Goal: Task Accomplishment & Management: Use online tool/utility

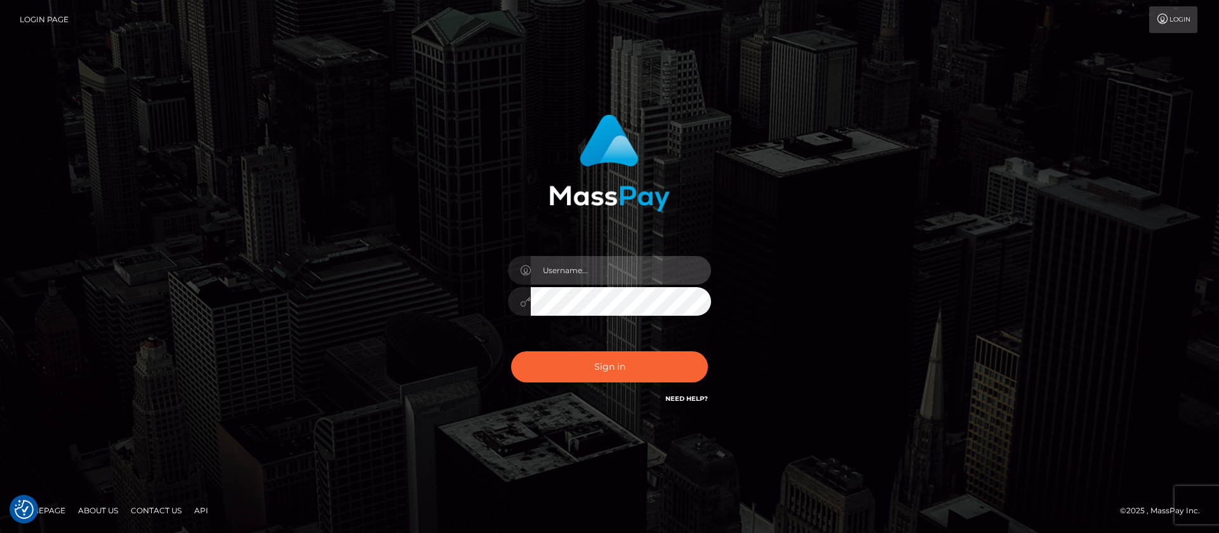
click at [620, 267] on input "text" at bounding box center [621, 270] width 180 height 29
type input "APteam"
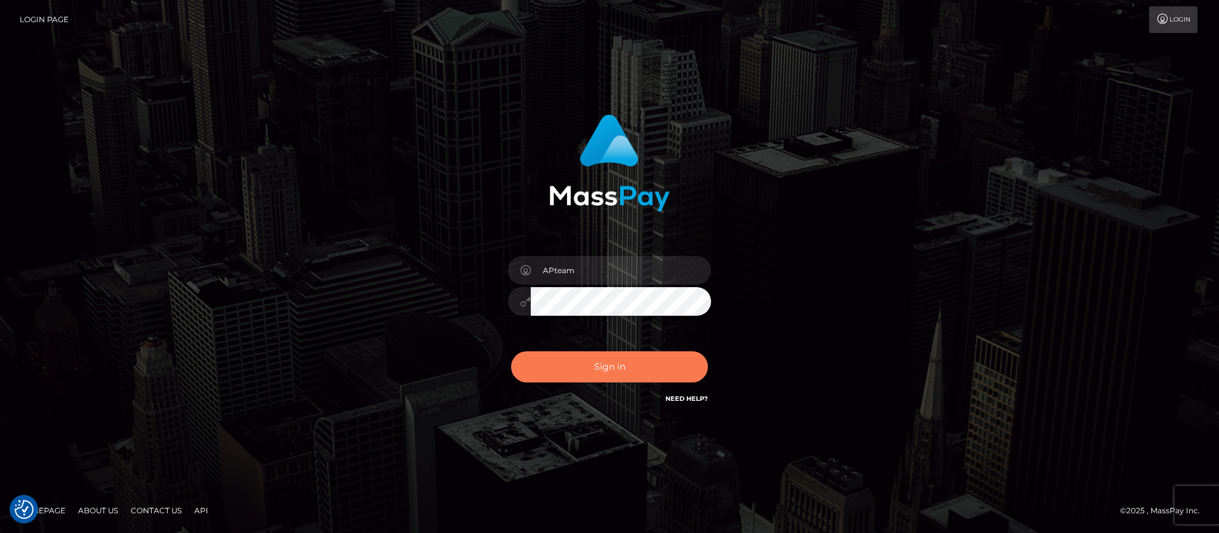
click at [617, 361] on button "Sign in" at bounding box center [609, 366] width 197 height 31
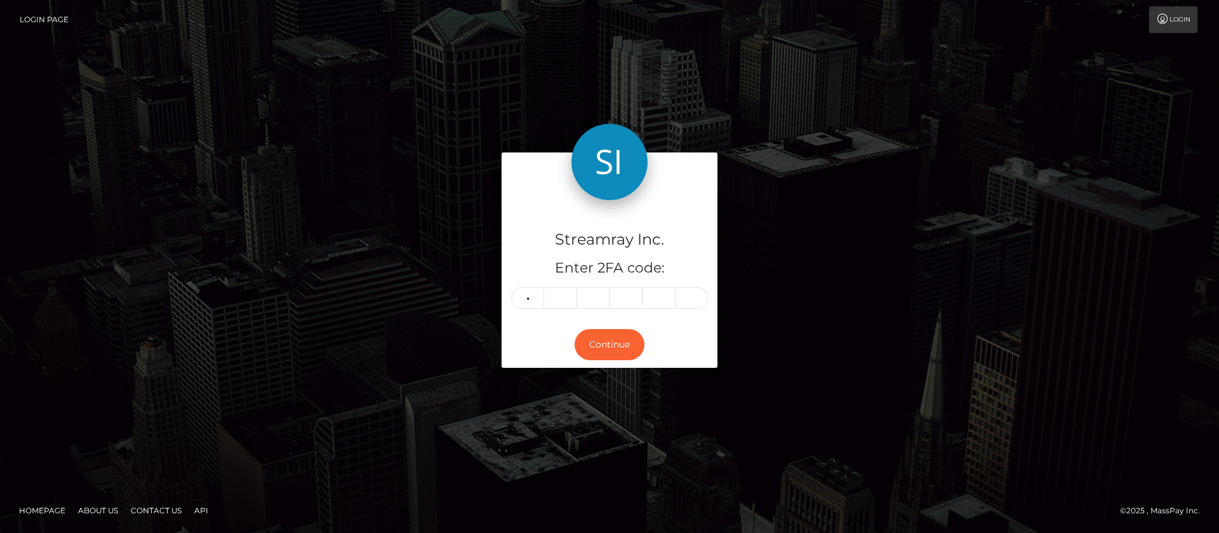
type input "9"
type input "7"
type input "5"
type input "1"
type input "8"
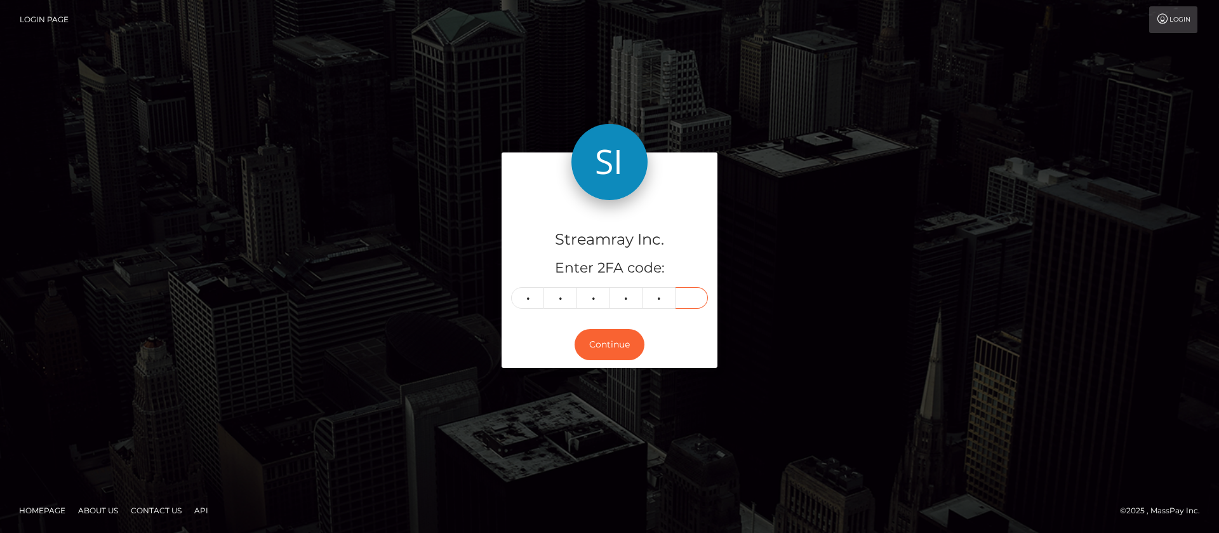
type input "9"
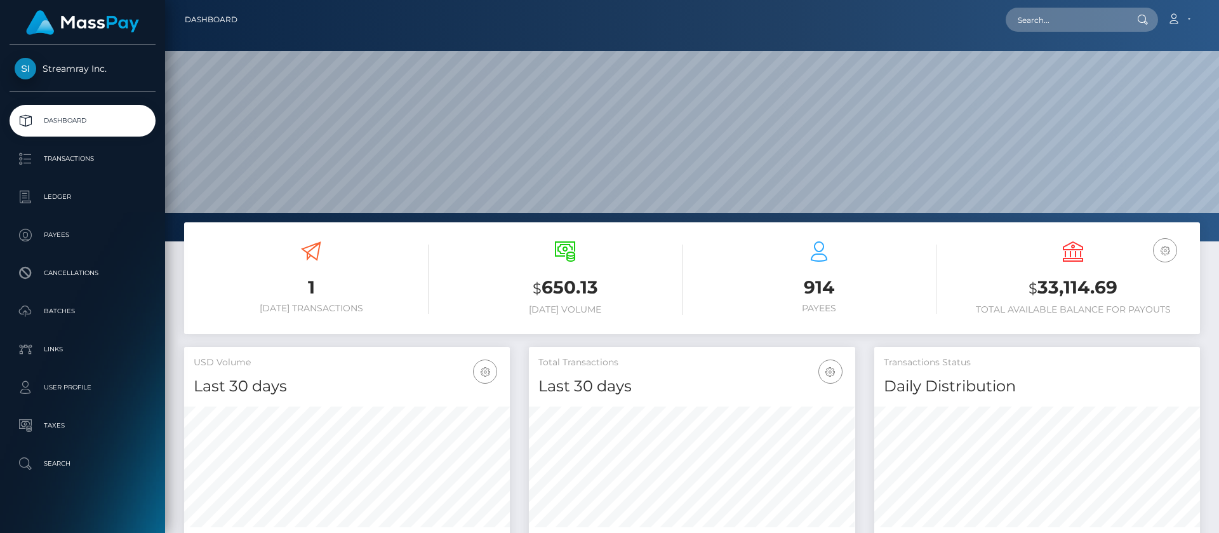
scroll to position [227, 326]
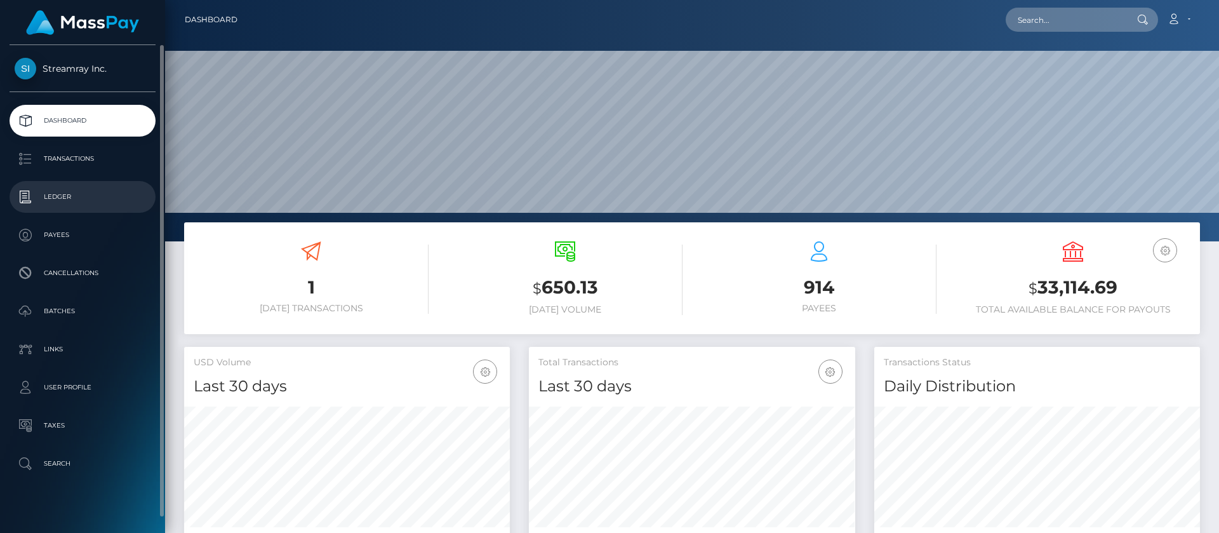
click at [61, 193] on p "Ledger" at bounding box center [83, 196] width 136 height 19
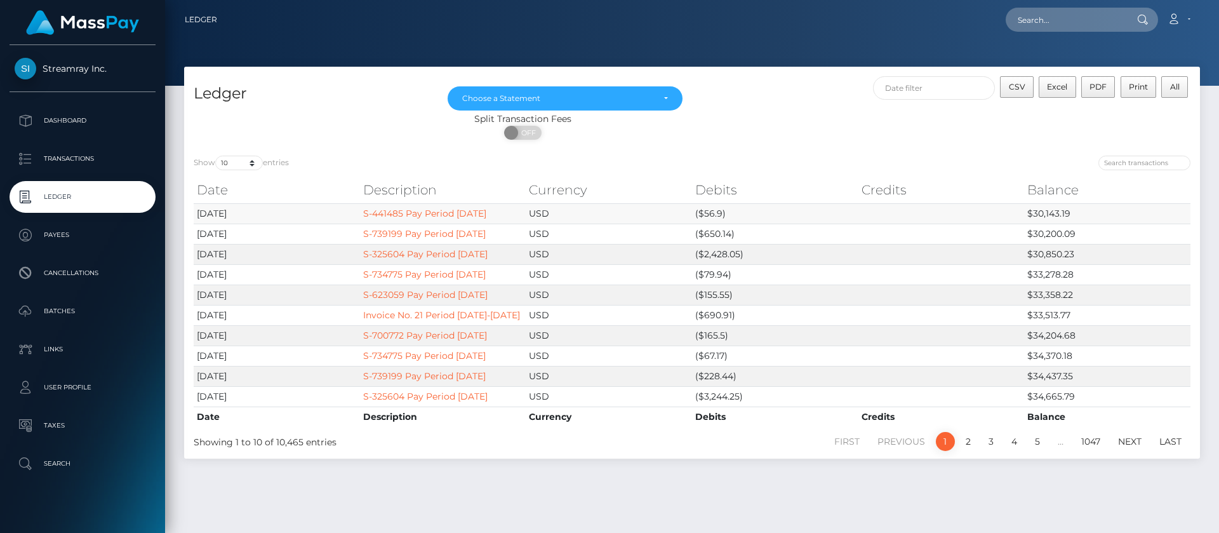
click at [1043, 213] on td "$30,143.19" at bounding box center [1107, 213] width 166 height 20
copy td "30,143.19"
click at [932, 90] on input "text" at bounding box center [934, 88] width 123 height 24
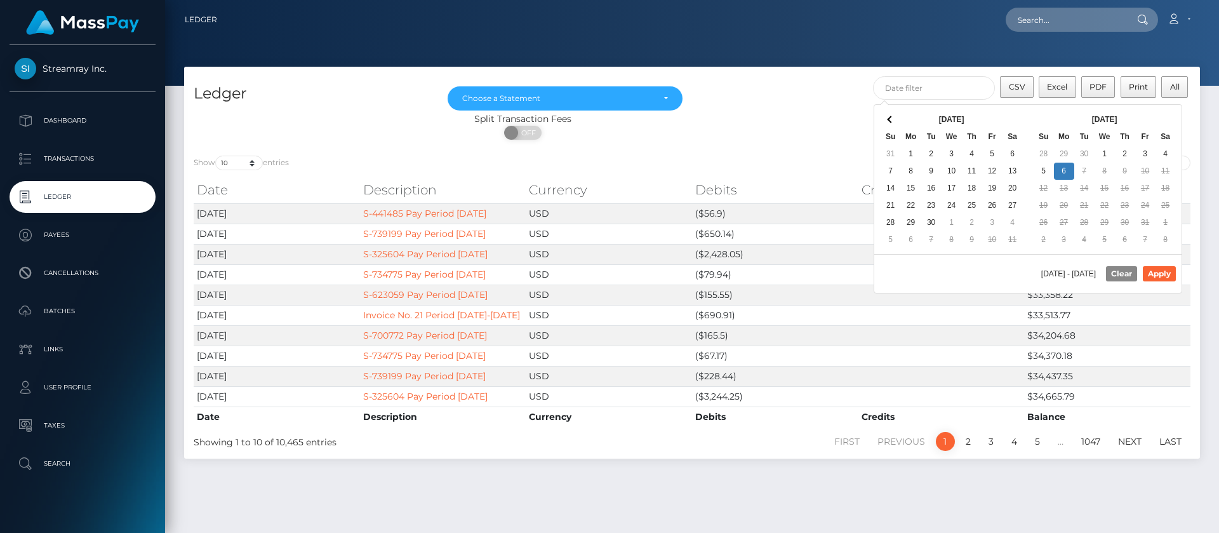
click at [907, 108] on div "Sep 2025 Su Mo Tu We Th Fr Sa 31 1 2 3 4 5 6 7 8 9 10 11 12 13 14 15 16 17 18 1…" at bounding box center [952, 179] width 154 height 149
click at [1162, 269] on button "Apply" at bounding box center [1159, 273] width 33 height 15
type input "10/01/2025 - 10/06/2025"
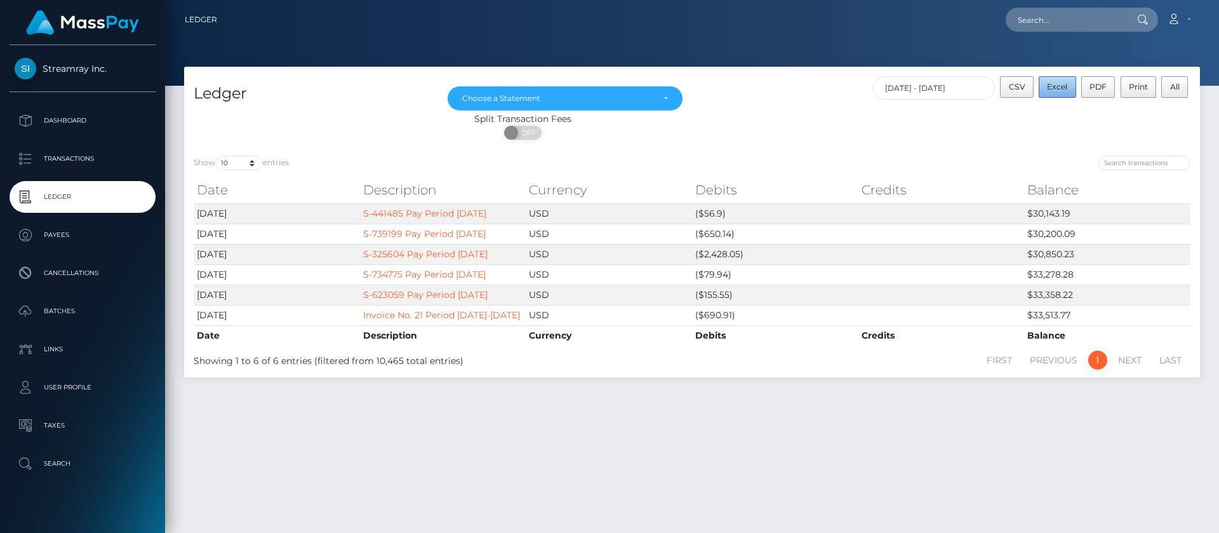
click at [1058, 83] on span "Excel" at bounding box center [1057, 87] width 20 height 10
click at [739, 480] on div "Ledger Jul 2021 Aug 2021 Sep 2021 Oct 2021 Nov 2021 Dec 2021 Jan 2022 Feb 2022 …" at bounding box center [692, 294] width 1054 height 455
click at [1172, 19] on icon at bounding box center [1173, 19] width 13 height 10
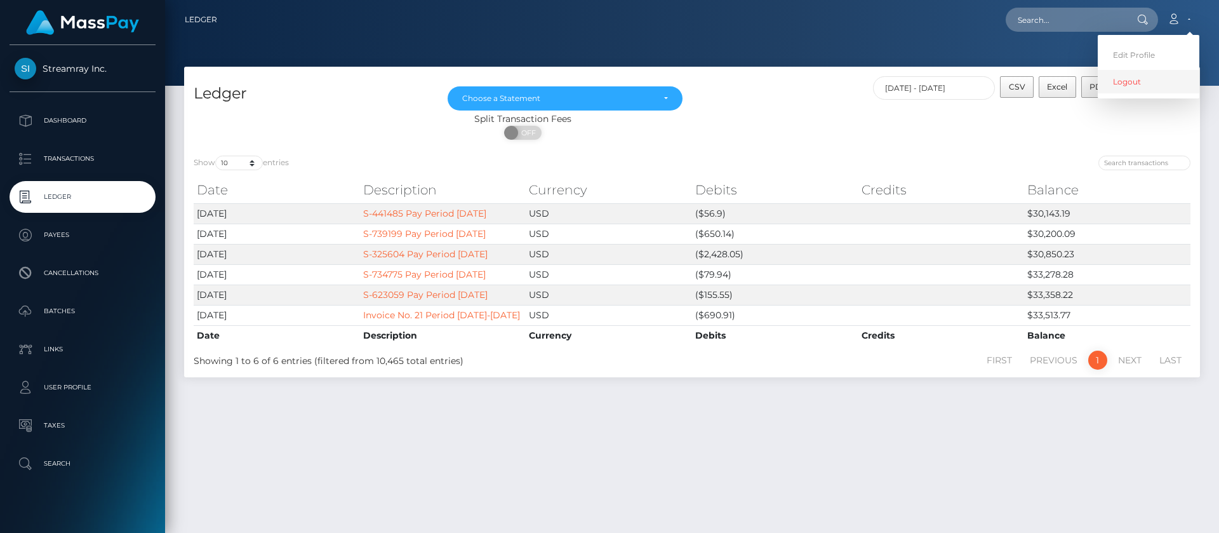
click at [1121, 93] on link "Logout" at bounding box center [1149, 82] width 102 height 24
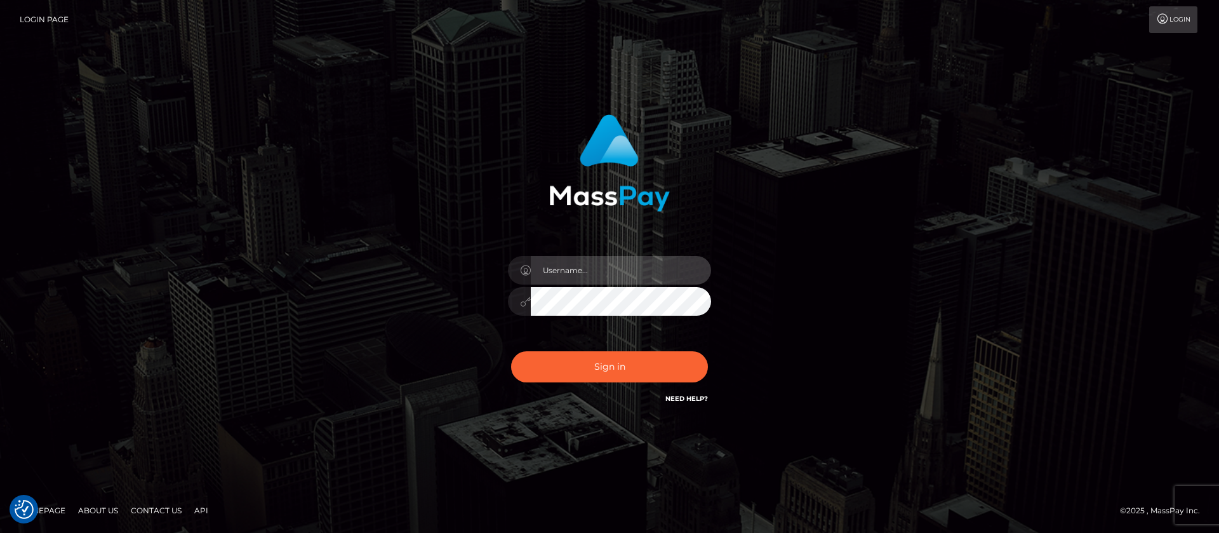
click at [587, 267] on input "text" at bounding box center [621, 270] width 180 height 29
type input "APteam.medley"
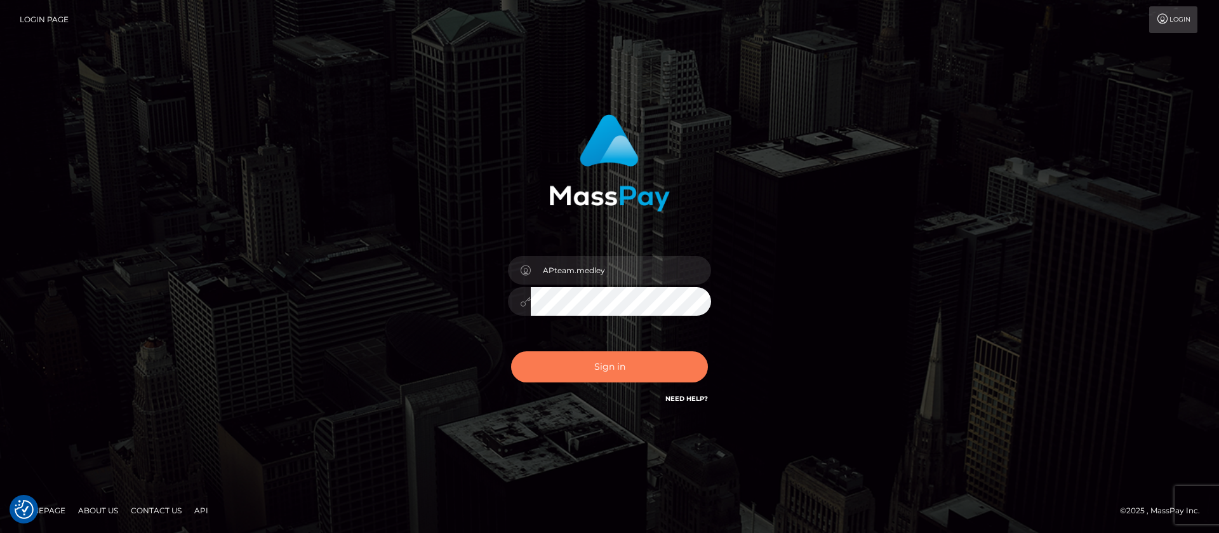
click at [593, 364] on button "Sign in" at bounding box center [609, 366] width 197 height 31
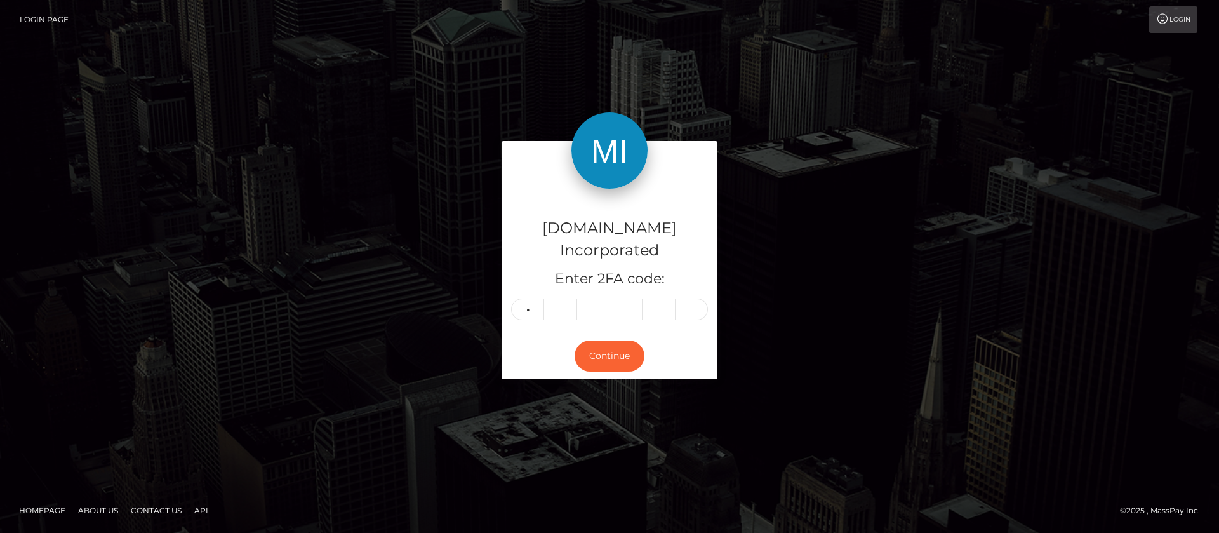
type input "0"
type input "1"
type input "6"
type input "0"
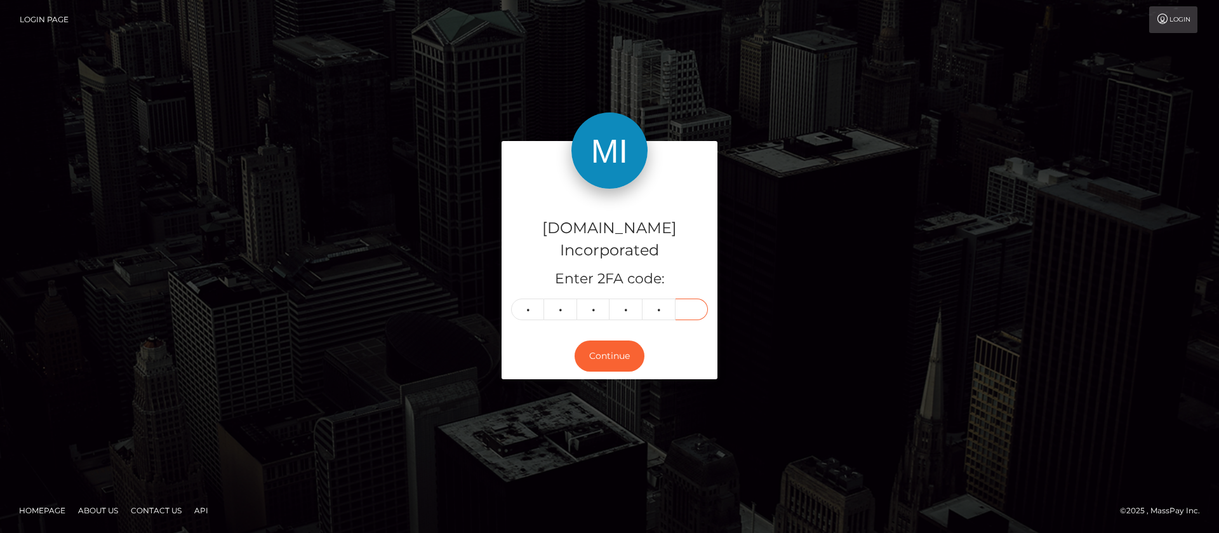
type input "0"
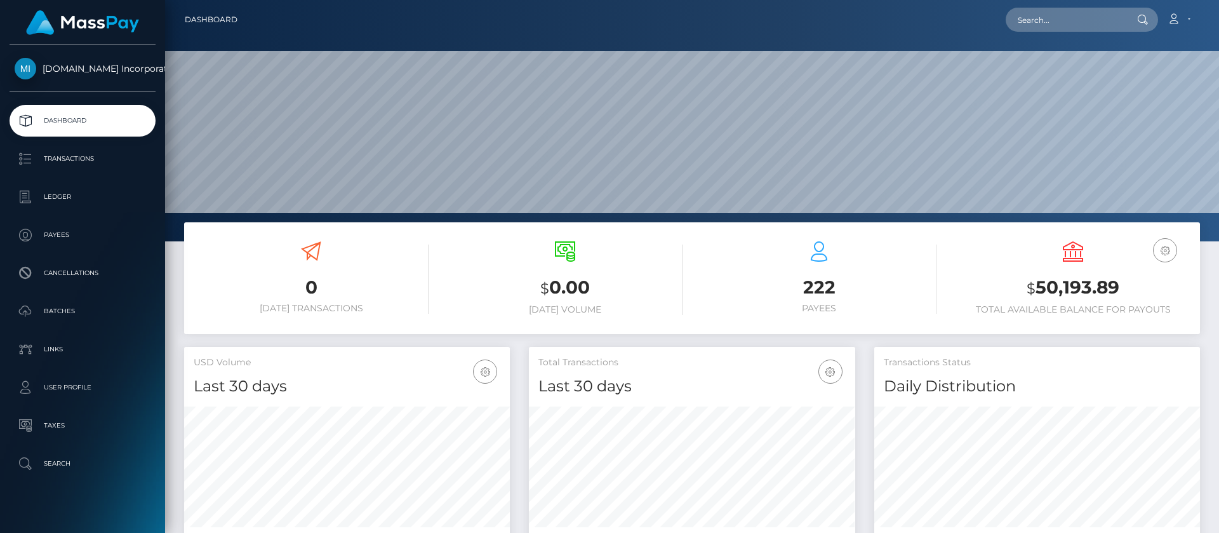
scroll to position [227, 326]
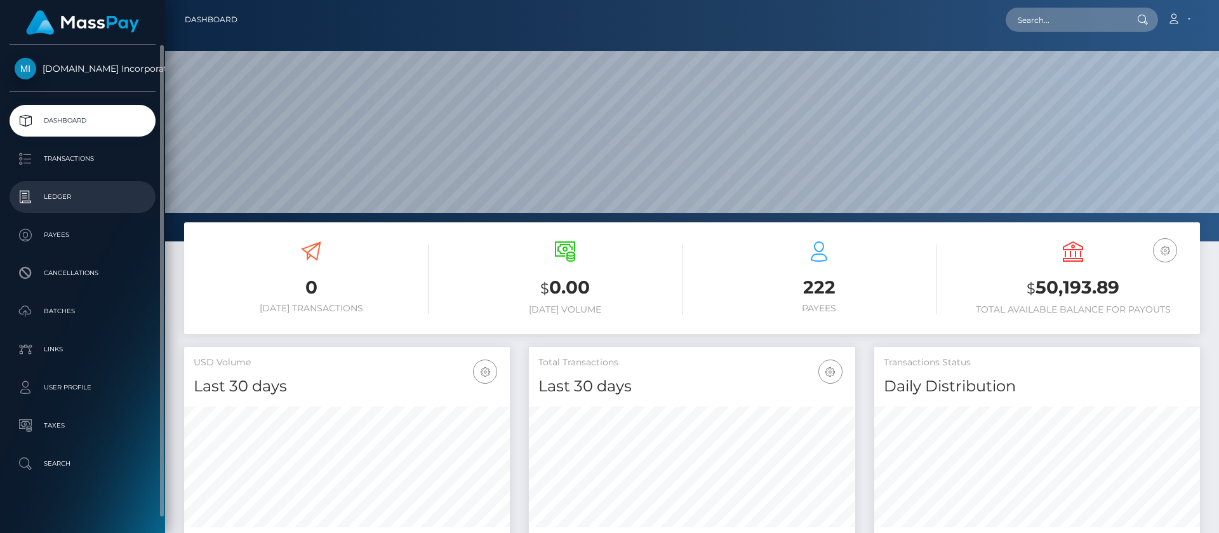
click at [56, 198] on p "Ledger" at bounding box center [83, 196] width 136 height 19
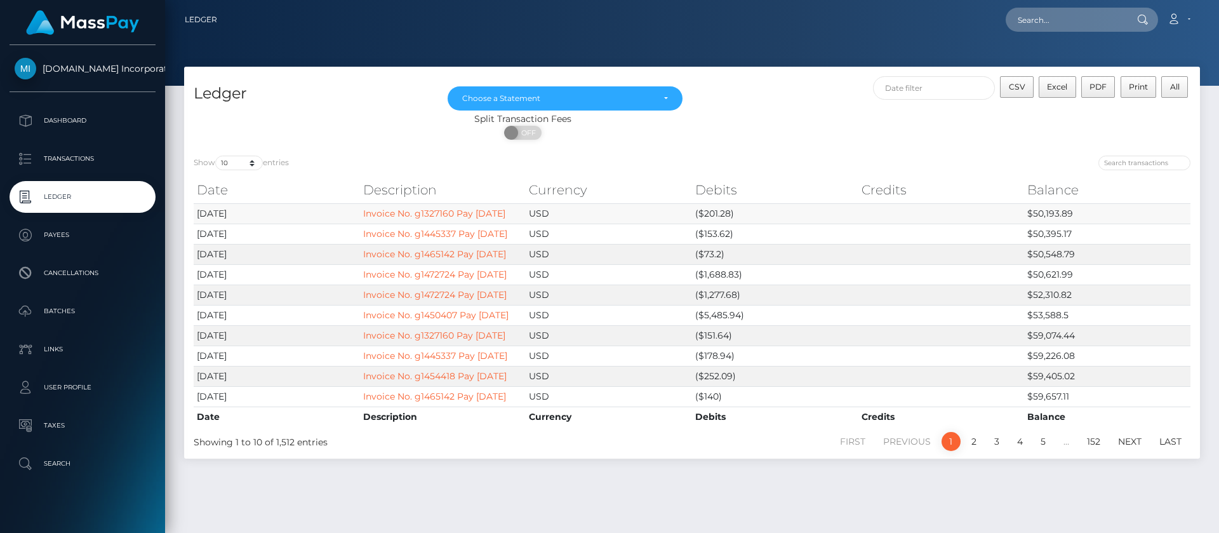
click at [1052, 215] on td "$50,193.89" at bounding box center [1107, 213] width 166 height 20
click at [960, 92] on input "text" at bounding box center [934, 88] width 123 height 24
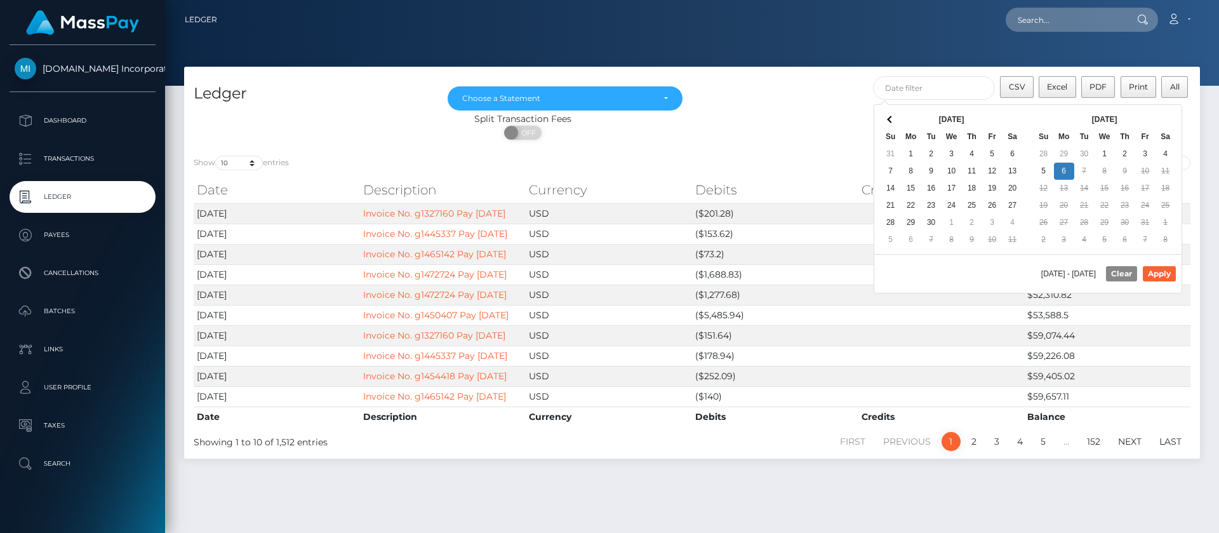
click at [1146, 114] on th "Oct 2025" at bounding box center [1105, 119] width 102 height 17
click at [1160, 267] on button "Apply" at bounding box center [1159, 273] width 33 height 15
type input "10/01/2025 - 10/06/2025"
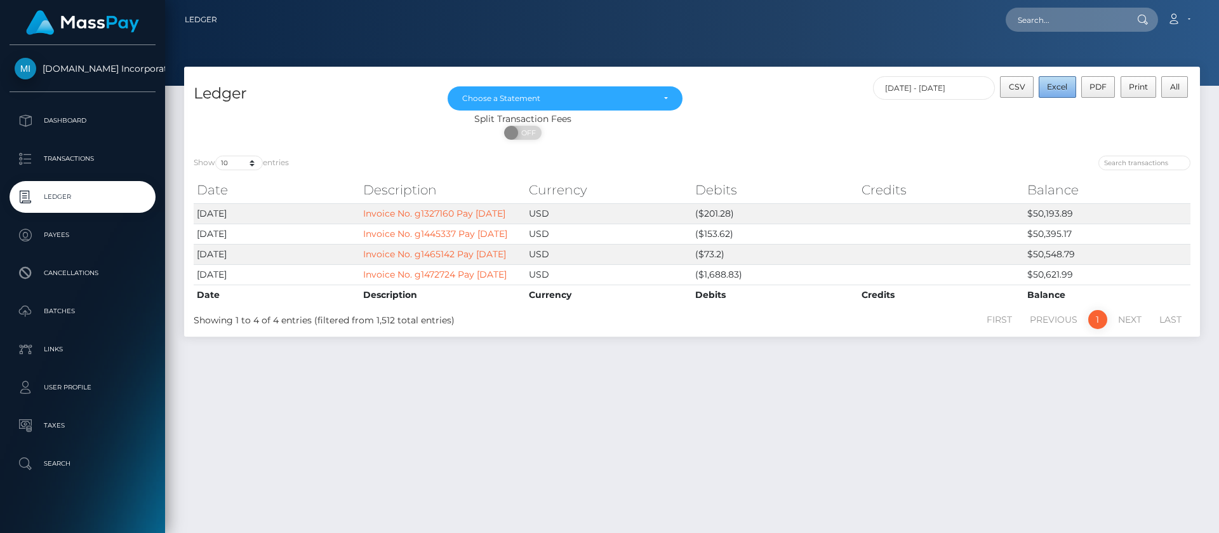
click at [1057, 86] on span "Excel" at bounding box center [1057, 87] width 20 height 10
click at [1164, 18] on link "Account" at bounding box center [1178, 19] width 37 height 27
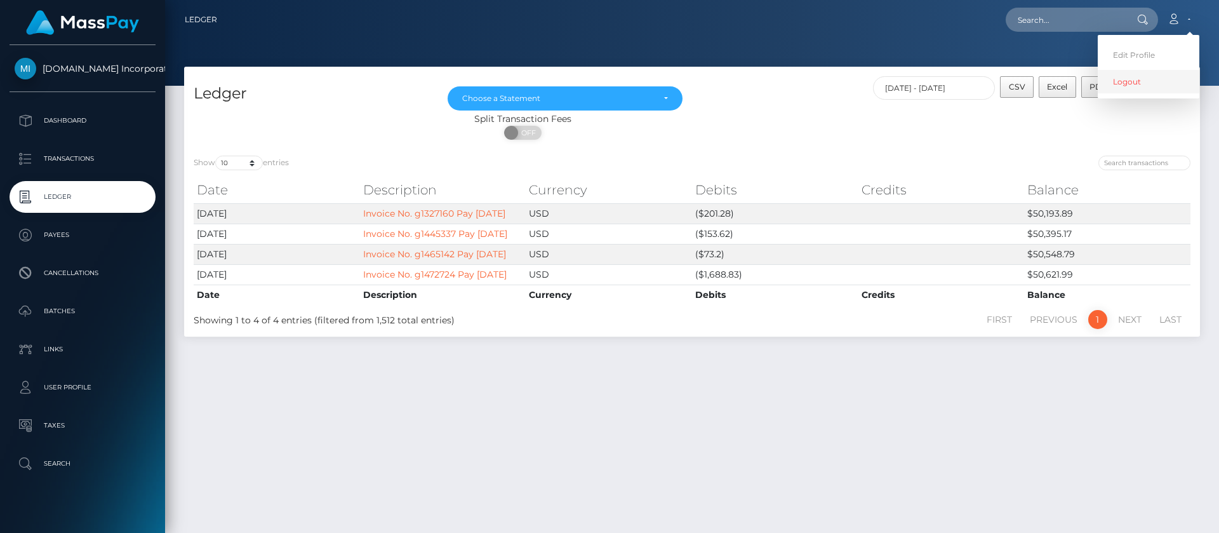
click at [1120, 90] on link "Logout" at bounding box center [1149, 82] width 102 height 24
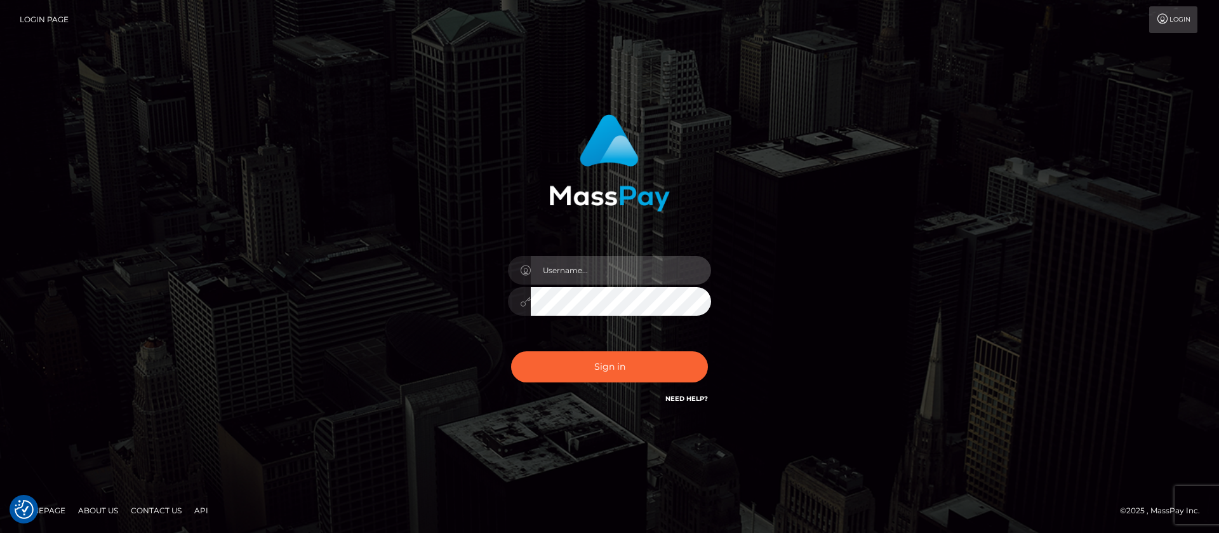
click at [587, 269] on input "text" at bounding box center [621, 270] width 180 height 29
type input "ap.wight"
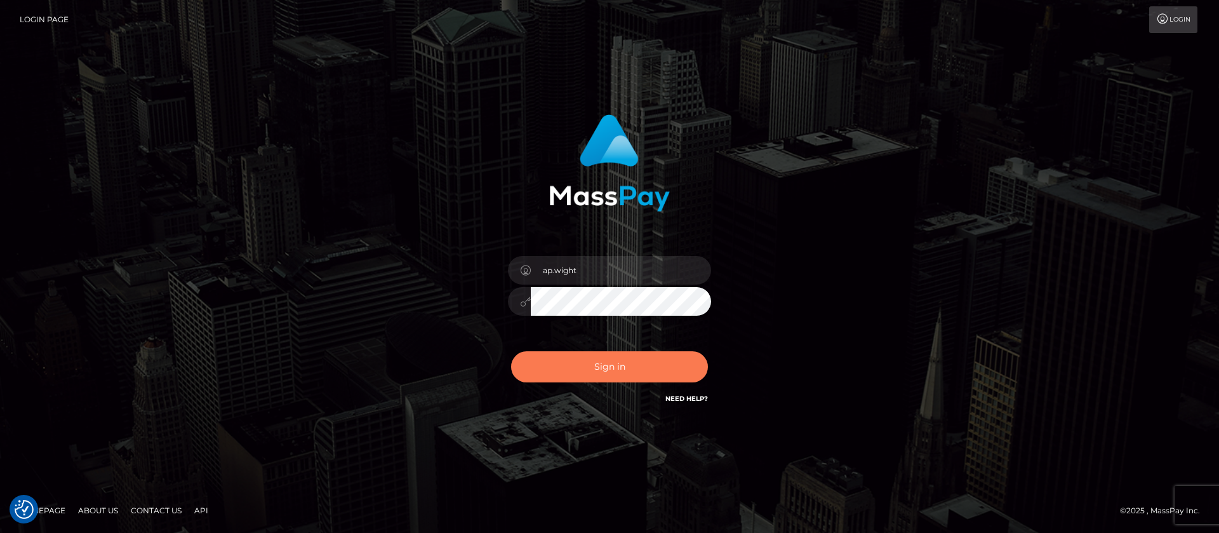
click at [630, 369] on button "Sign in" at bounding box center [609, 366] width 197 height 31
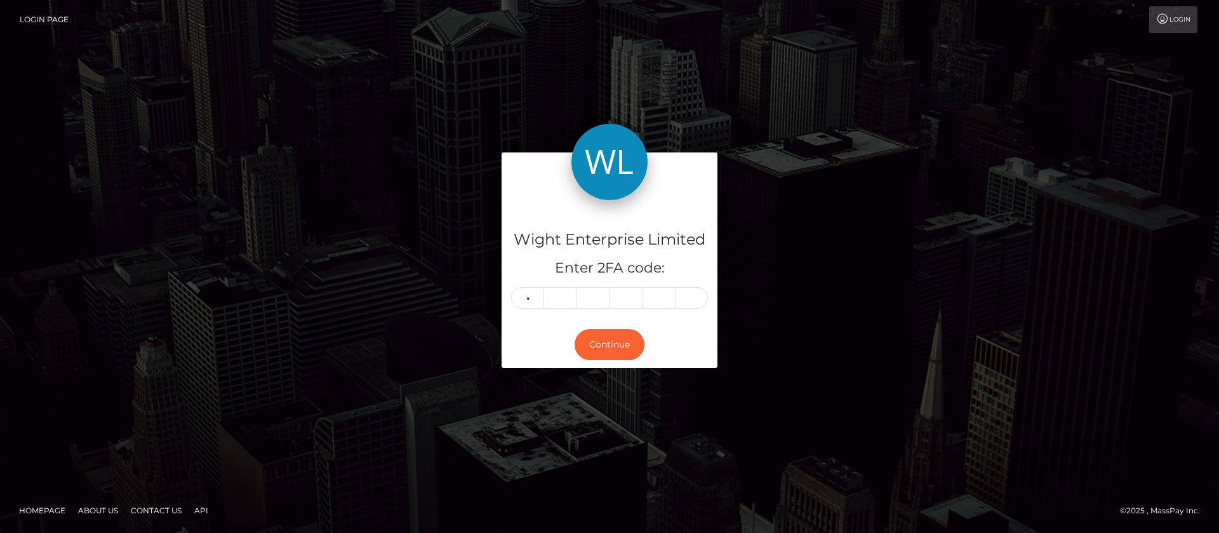
type input "4"
type input "6"
type input "9"
type input "5"
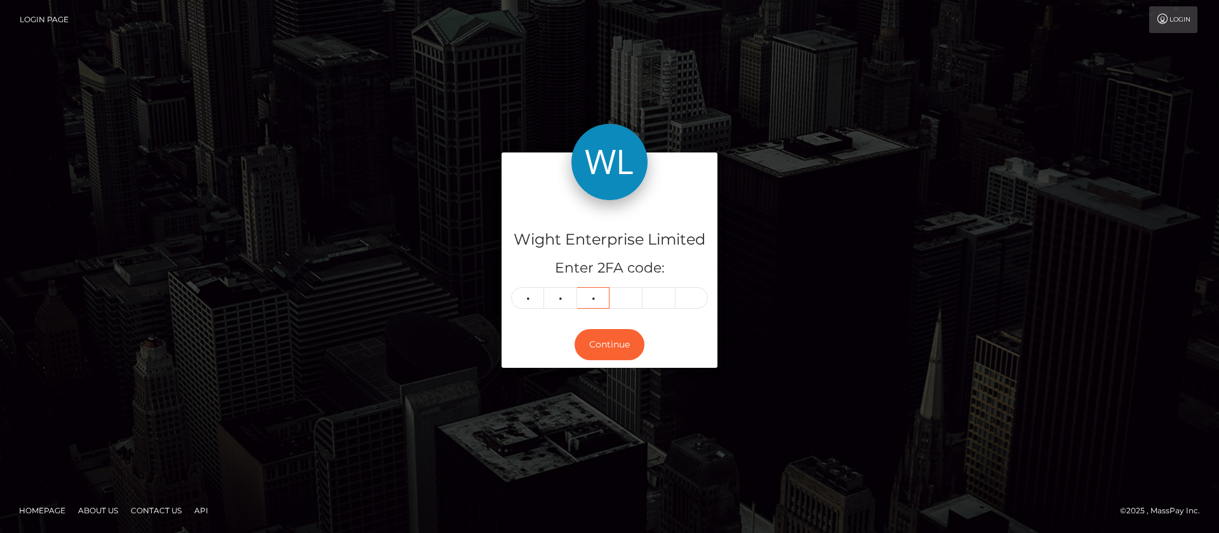
type input "1"
type input "5"
type input "3"
type input "8"
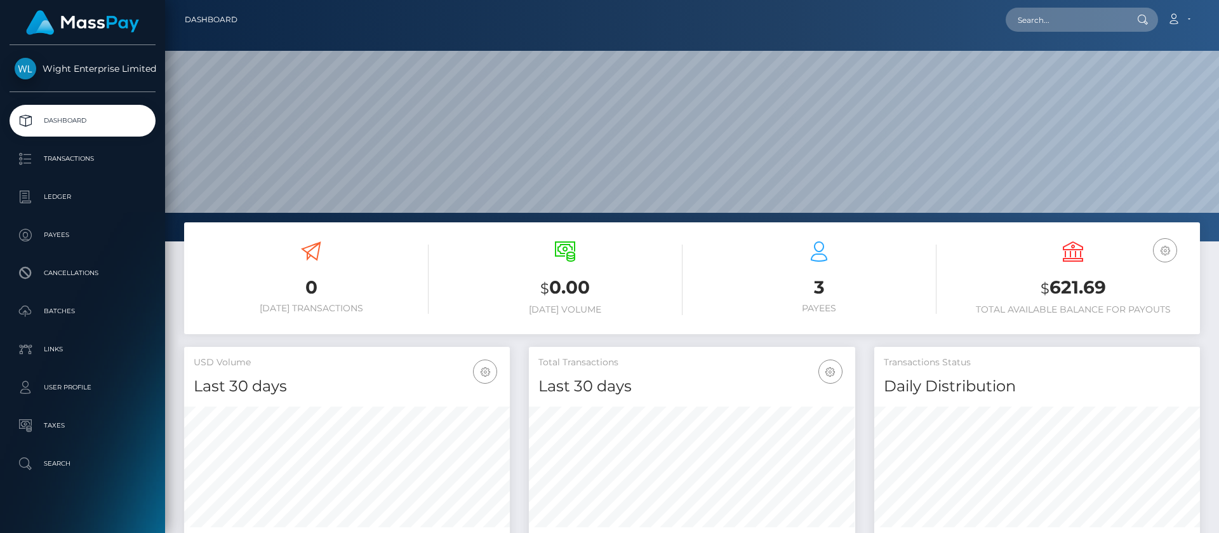
scroll to position [227, 326]
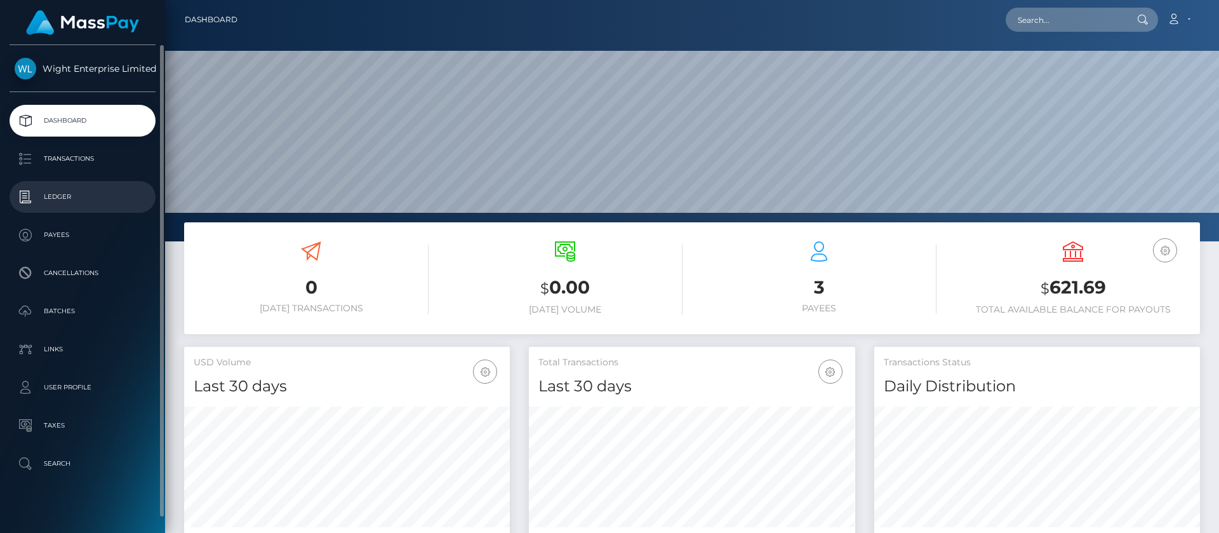
click at [72, 202] on p "Ledger" at bounding box center [83, 196] width 136 height 19
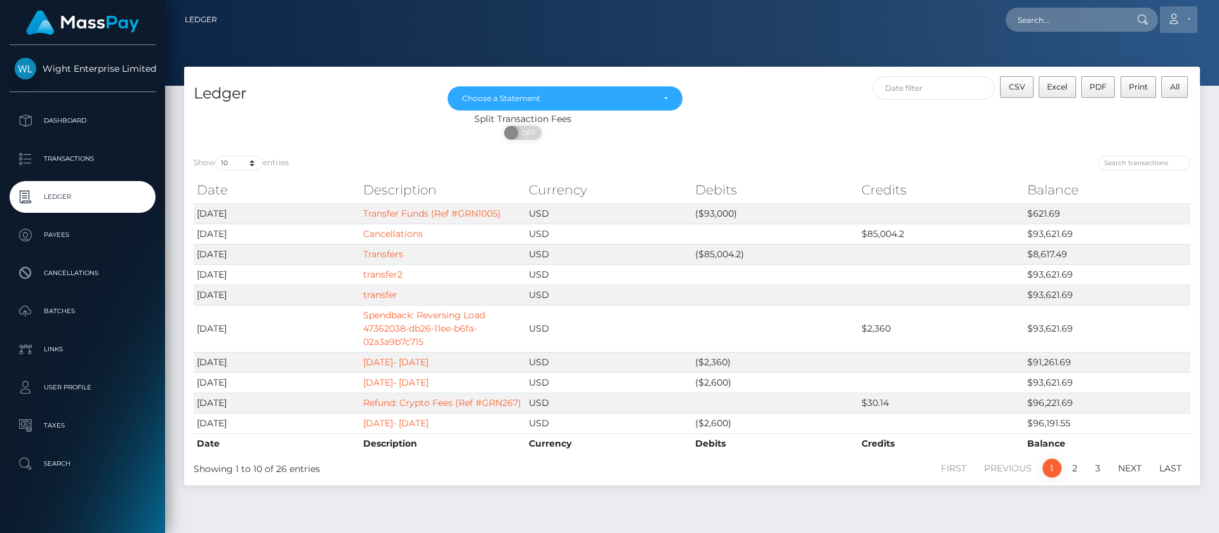
click at [1174, 21] on icon at bounding box center [1173, 19] width 13 height 10
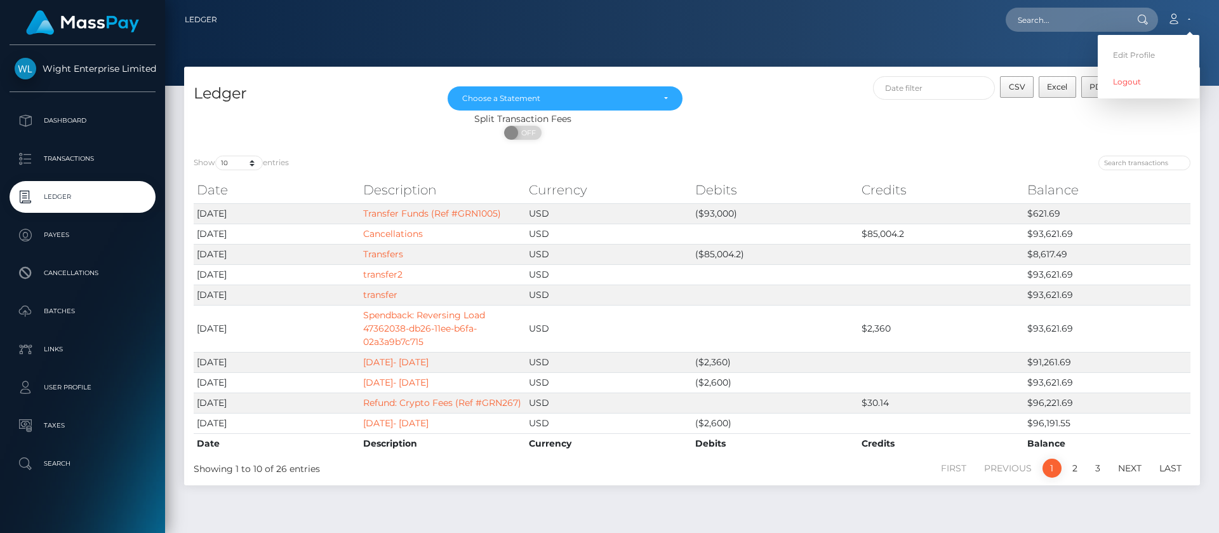
click at [1145, 107] on div "CSV Excel PDF Print All" at bounding box center [946, 94] width 508 height 36
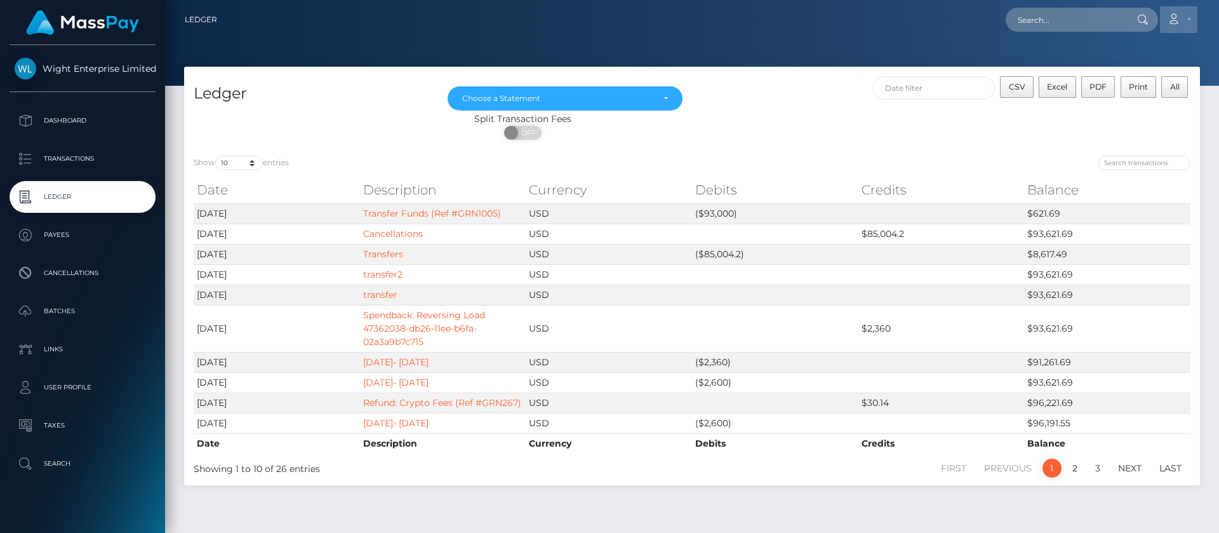
click at [1167, 20] on icon at bounding box center [1173, 19] width 13 height 10
click at [1110, 84] on link "Logout" at bounding box center [1149, 82] width 102 height 24
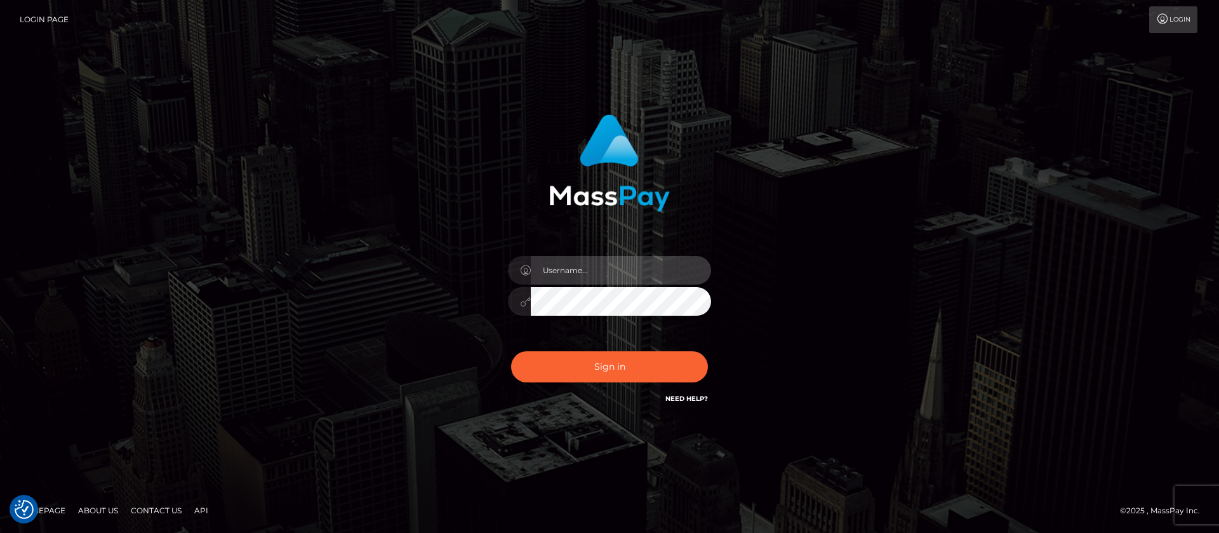
click at [598, 267] on input "text" at bounding box center [621, 270] width 180 height 29
type input "ap.vent"
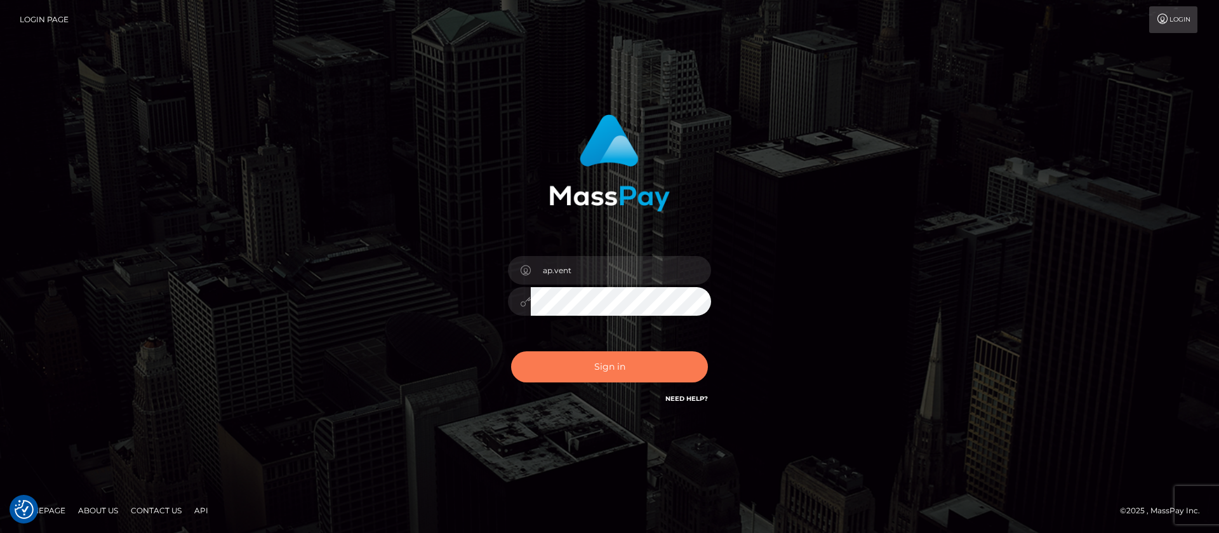
click at [577, 366] on button "Sign in" at bounding box center [609, 366] width 197 height 31
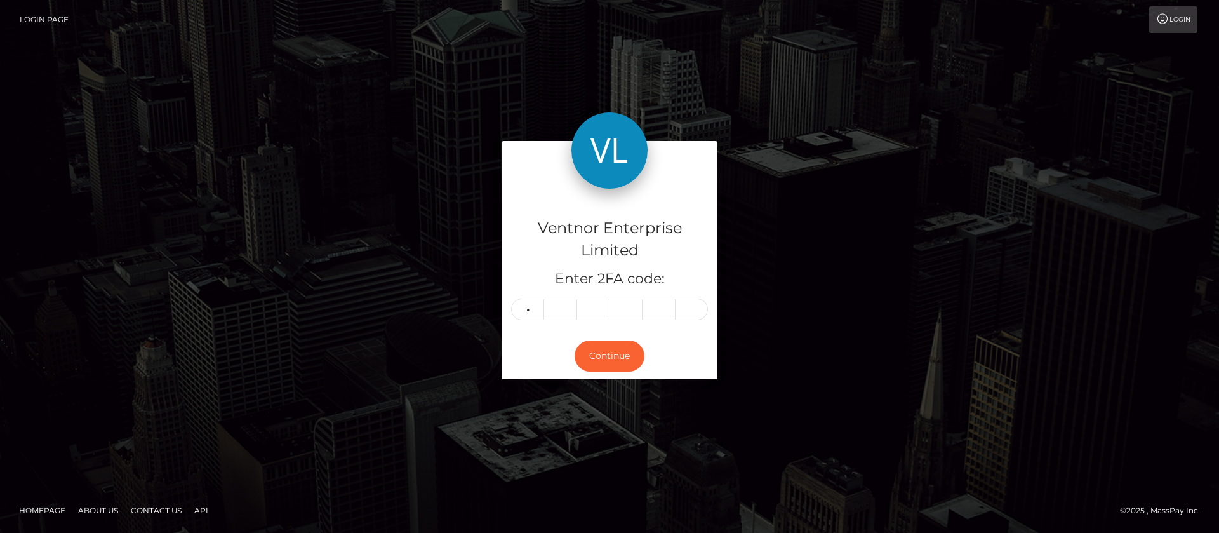
type input "0"
type input "6"
type input "5"
type input "3"
type input "2"
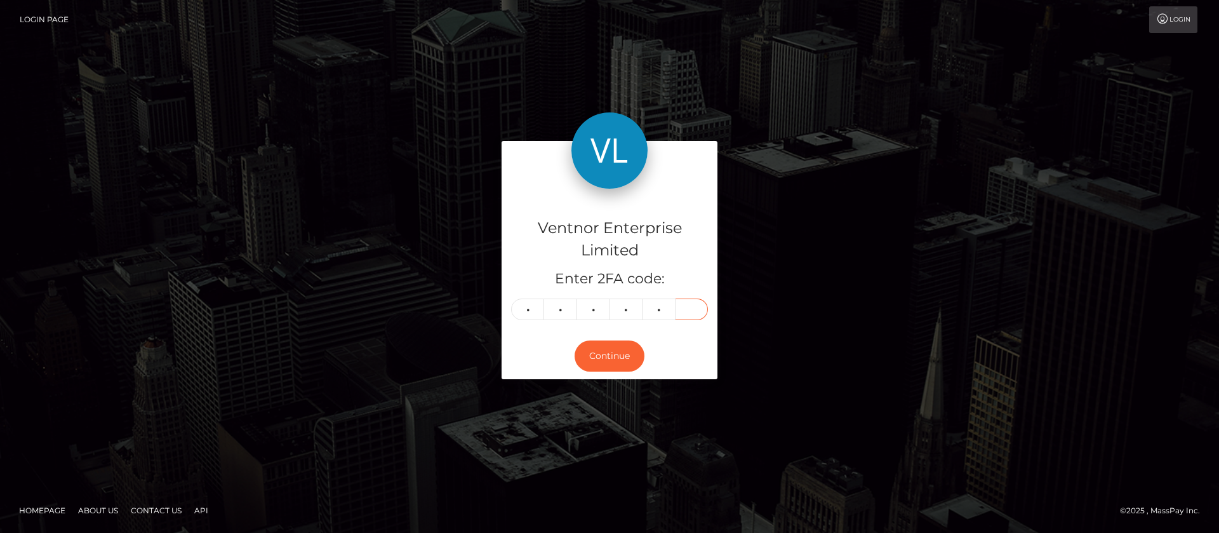
type input "7"
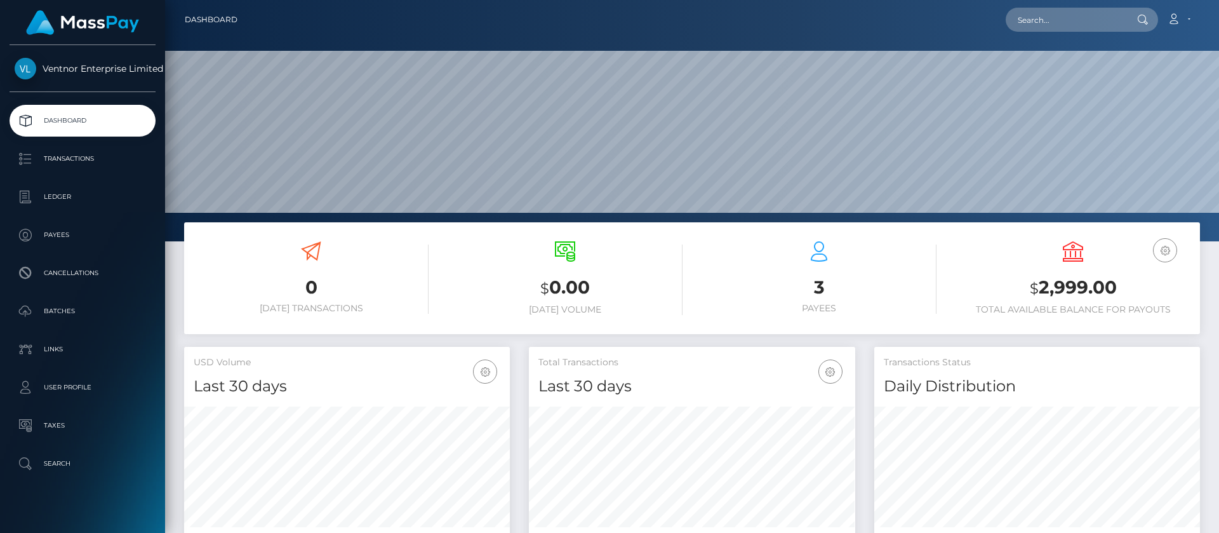
scroll to position [227, 326]
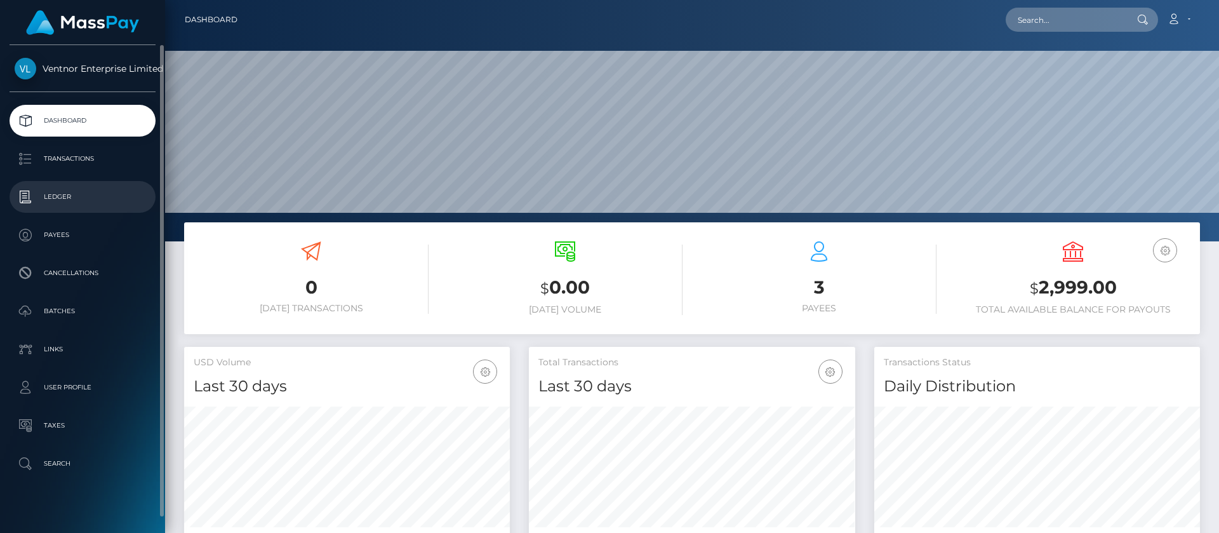
click at [65, 200] on p "Ledger" at bounding box center [83, 196] width 136 height 19
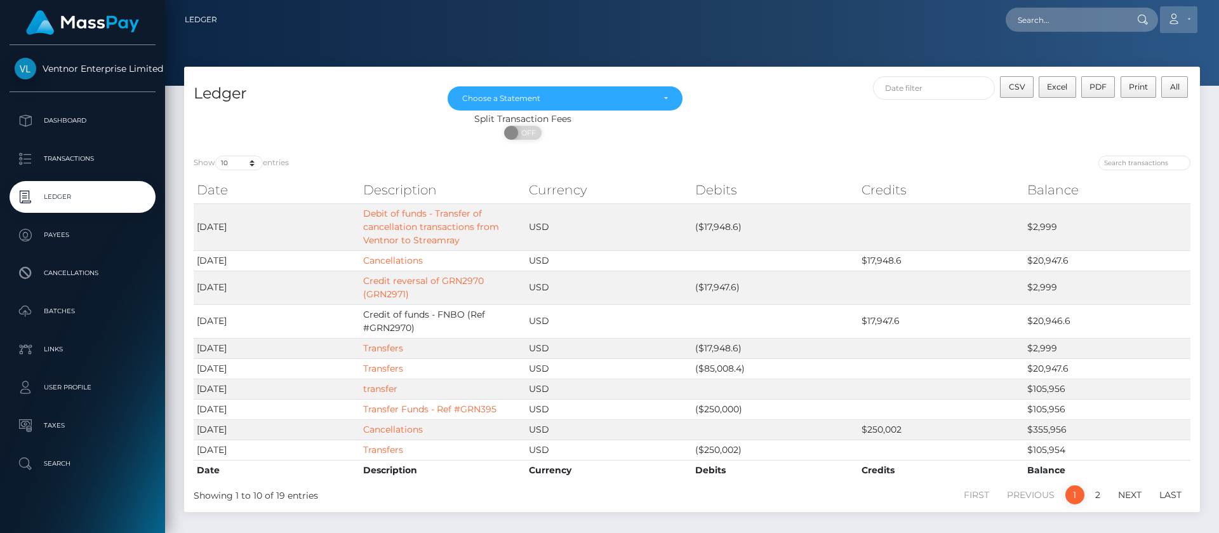
click at [1173, 19] on icon at bounding box center [1173, 19] width 13 height 10
click at [1113, 86] on link "Logout" at bounding box center [1149, 82] width 102 height 24
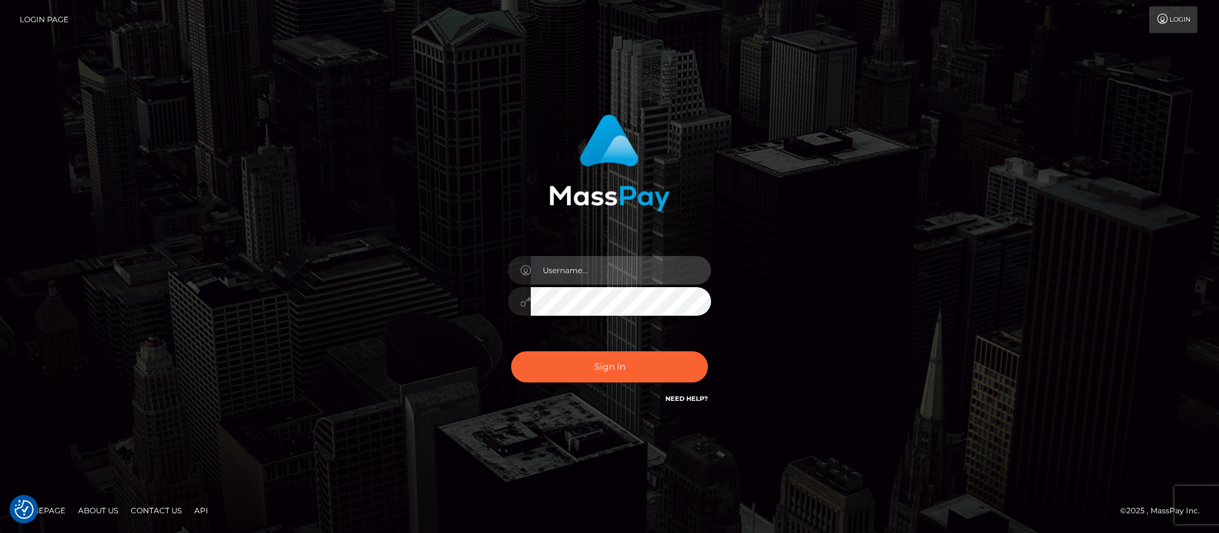
click at [579, 267] on input "text" at bounding box center [621, 270] width 180 height 29
type input "ap.mb"
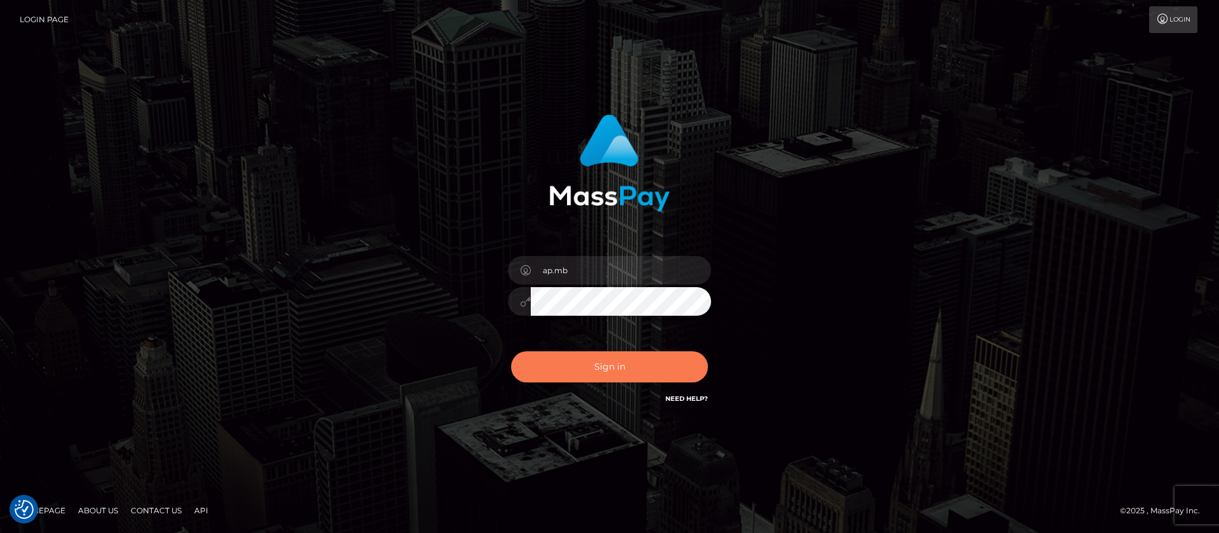
click at [599, 365] on button "Sign in" at bounding box center [609, 366] width 197 height 31
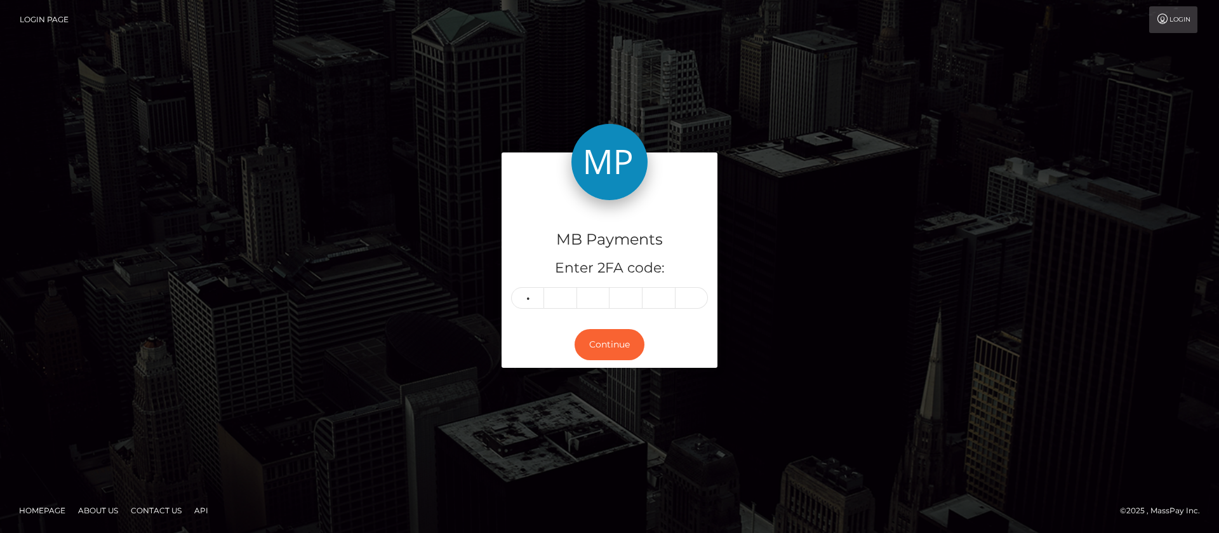
type input "0"
type input "6"
type input "2"
type input "4"
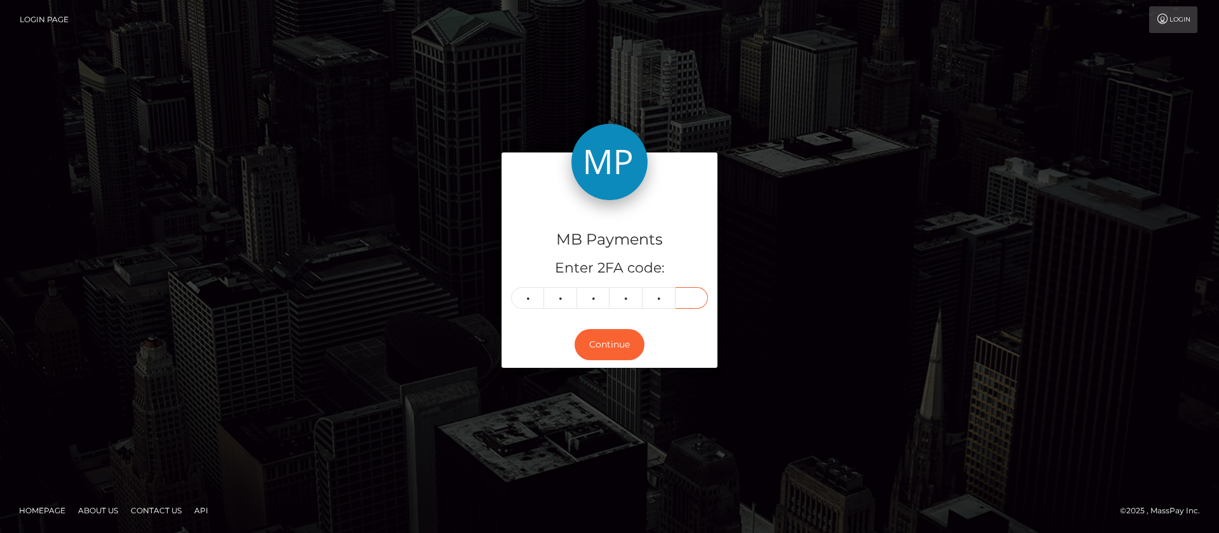
type input "6"
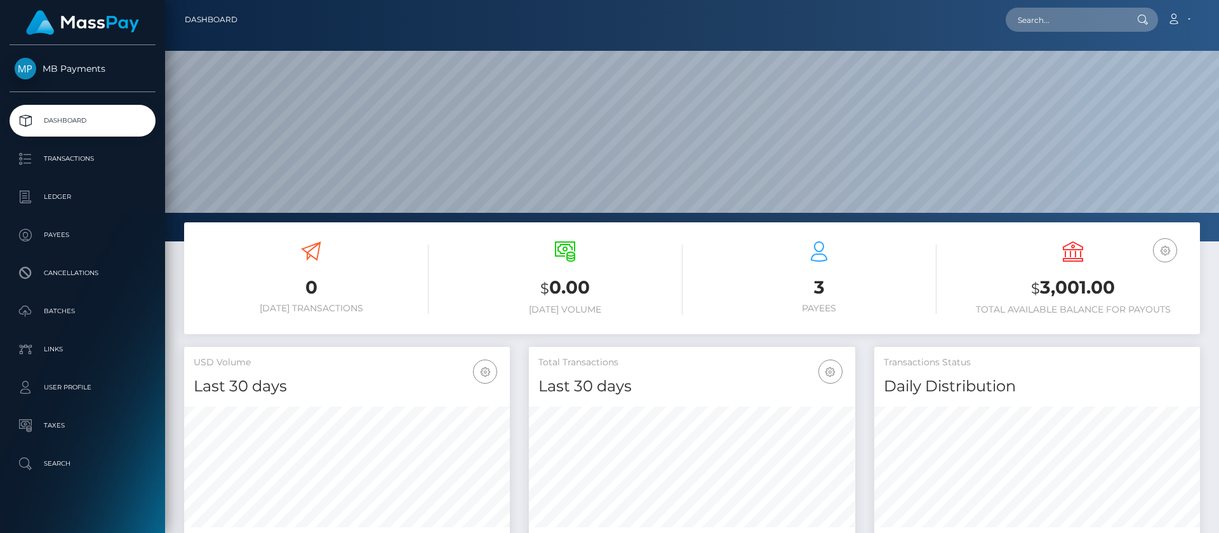
scroll to position [227, 326]
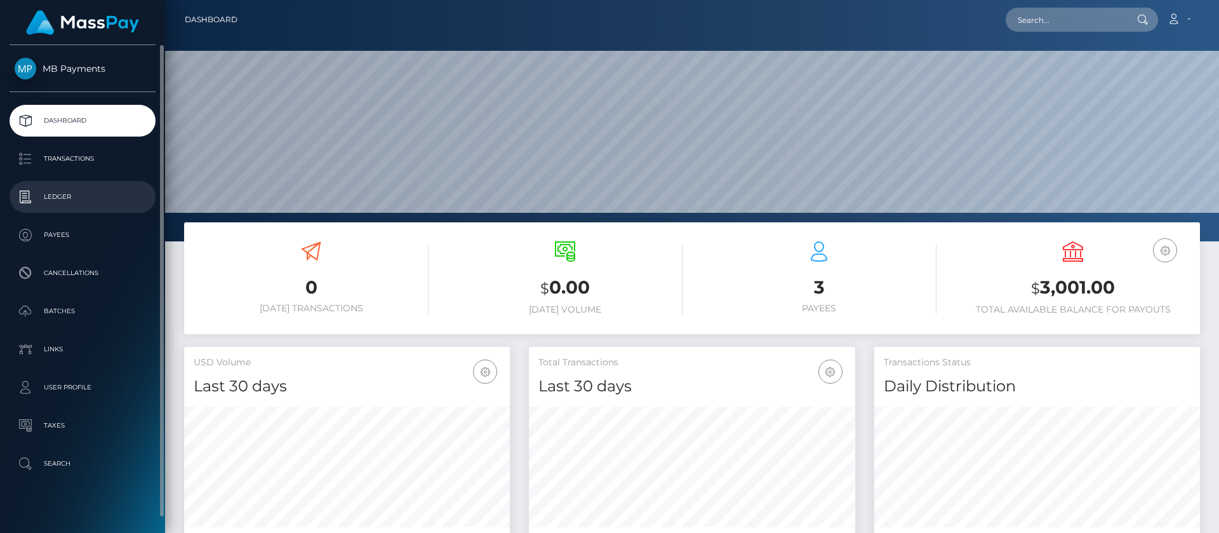
click at [60, 201] on p "Ledger" at bounding box center [83, 196] width 136 height 19
